Goal: Check status

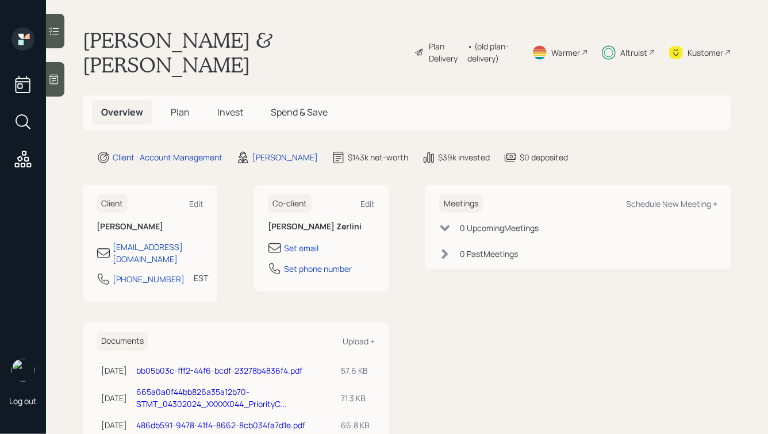
click at [228, 115] on span "Invest" at bounding box center [230, 112] width 26 height 13
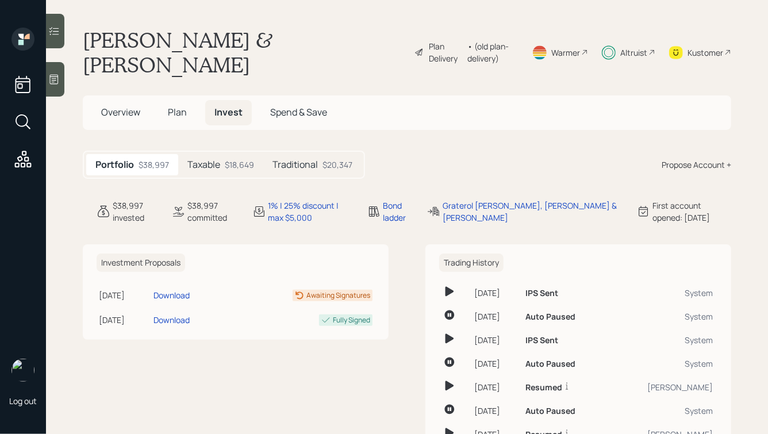
drag, startPoint x: 167, startPoint y: 72, endPoint x: 91, endPoint y: 29, distance: 87.0
click at [92, 29] on h1 "[PERSON_NAME] & [PERSON_NAME]" at bounding box center [244, 52] width 323 height 49
click at [148, 50] on h1 "[PERSON_NAME] & [PERSON_NAME]" at bounding box center [244, 52] width 323 height 49
click at [228, 168] on div "$18,649" at bounding box center [239, 165] width 29 height 12
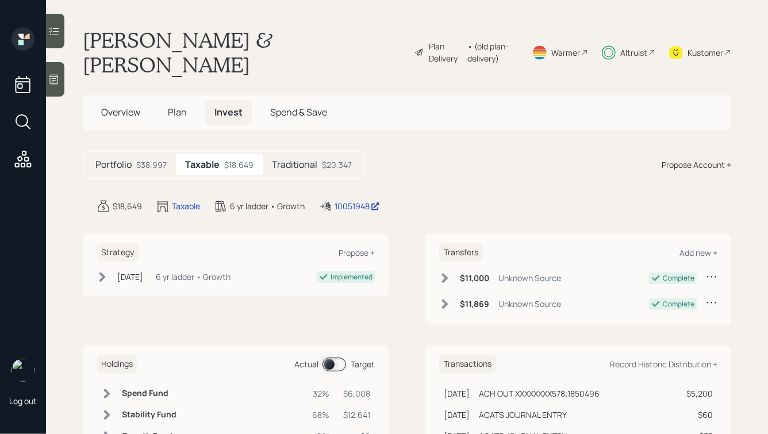
click at [305, 169] on h5 "Traditional" at bounding box center [294, 164] width 45 height 11
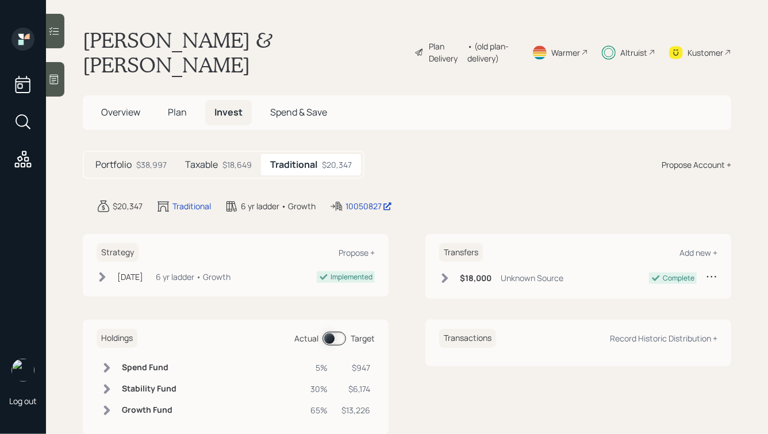
drag, startPoint x: 415, startPoint y: 171, endPoint x: 223, endPoint y: 37, distance: 234.7
click at [223, 40] on main "[PERSON_NAME] & [PERSON_NAME] Zerlini Plan Delivery • (old plan-delivery) Warme…" at bounding box center [407, 217] width 722 height 434
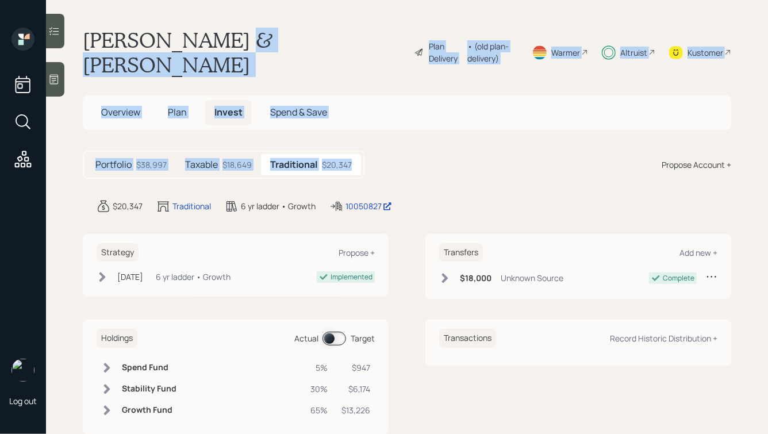
click at [223, 37] on h1 "[PERSON_NAME] & [PERSON_NAME]" at bounding box center [244, 52] width 323 height 49
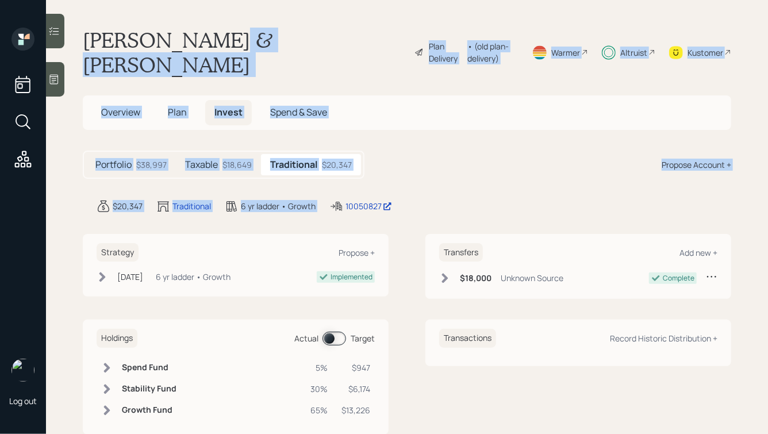
drag, startPoint x: 209, startPoint y: 41, endPoint x: 380, endPoint y: 181, distance: 220.3
click at [380, 181] on main "[PERSON_NAME] & [PERSON_NAME] Zerlini Plan Delivery • (old plan-delivery) Warme…" at bounding box center [407, 217] width 722 height 434
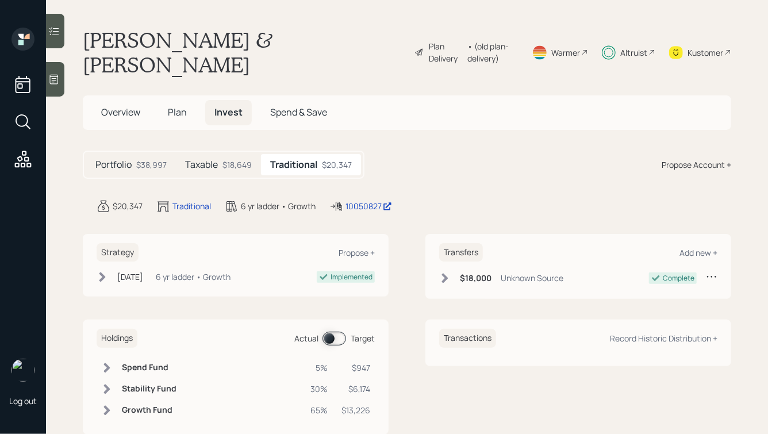
drag, startPoint x: 417, startPoint y: 206, endPoint x: 174, endPoint y: 2, distance: 317.6
click at [175, 3] on main "[PERSON_NAME] & [PERSON_NAME] Zerlini Plan Delivery • (old plan-delivery) Warme…" at bounding box center [407, 217] width 722 height 434
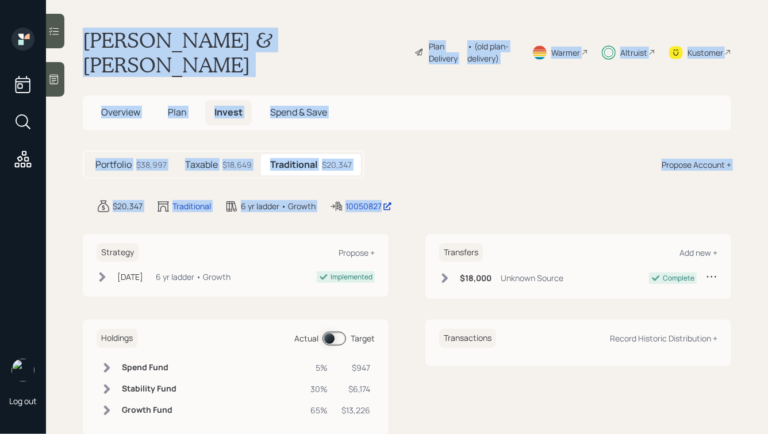
click at [190, 37] on h1 "[PERSON_NAME] & [PERSON_NAME]" at bounding box center [244, 52] width 323 height 49
